Goal: Information Seeking & Learning: Learn about a topic

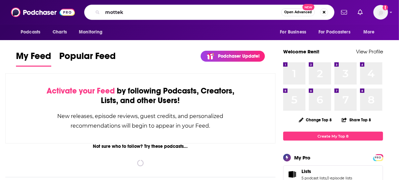
type input "mottek"
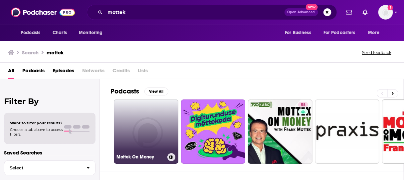
click at [154, 116] on link "Mottek On Money" at bounding box center [146, 132] width 64 height 64
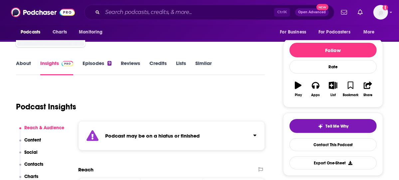
scroll to position [133, 0]
